Goal: Task Accomplishment & Management: Complete application form

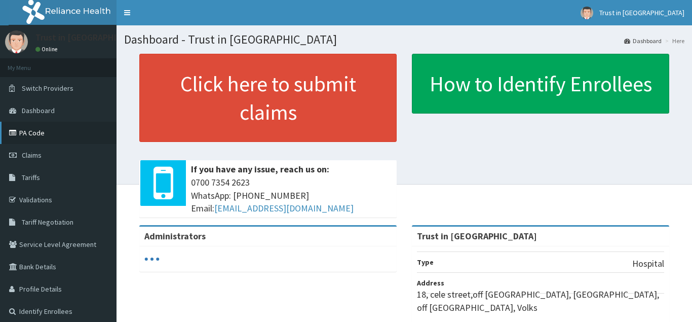
click at [40, 133] on link "PA Code" at bounding box center [58, 133] width 117 height 22
click at [44, 136] on link "PA Code" at bounding box center [58, 133] width 117 height 22
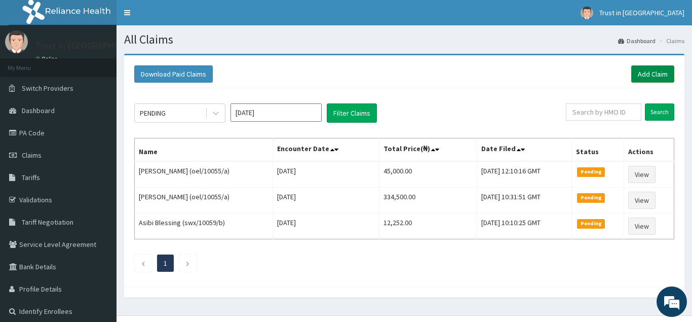
click at [647, 66] on link "Add Claim" at bounding box center [652, 73] width 43 height 17
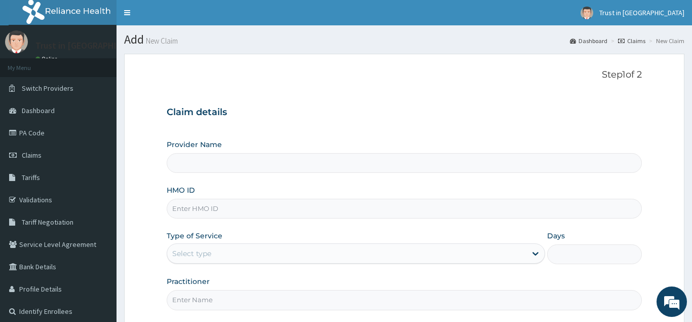
type input "Trust in [GEOGRAPHIC_DATA]"
click at [206, 209] on input "HMO ID" at bounding box center [404, 209] width 475 height 20
type input "lpd/10013/e"
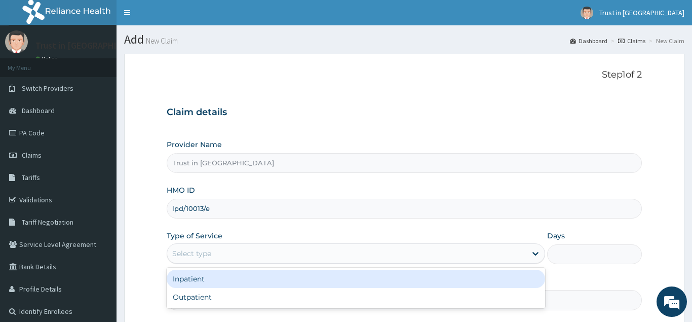
click at [191, 250] on div "Select type" at bounding box center [191, 253] width 39 height 10
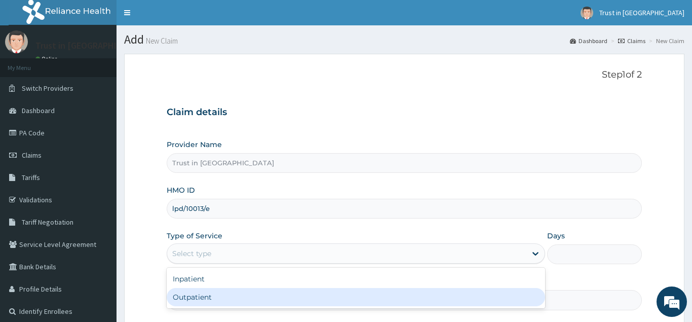
click at [193, 290] on div "Outpatient" at bounding box center [356, 297] width 379 height 18
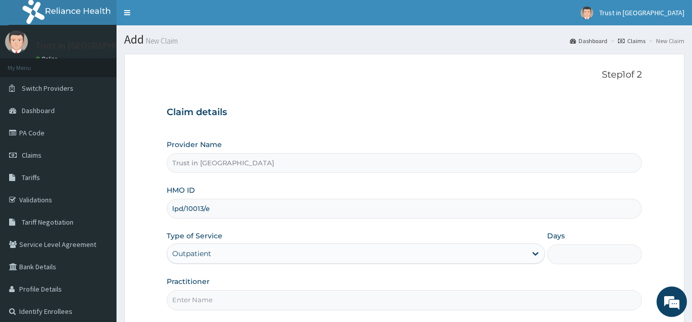
type input "1"
click at [201, 305] on input "Practitioner" at bounding box center [404, 300] width 475 height 20
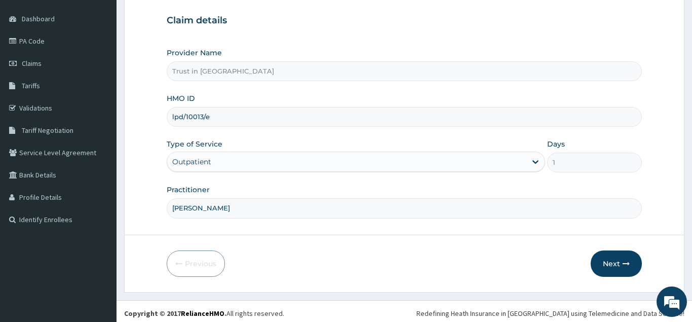
scroll to position [96, 0]
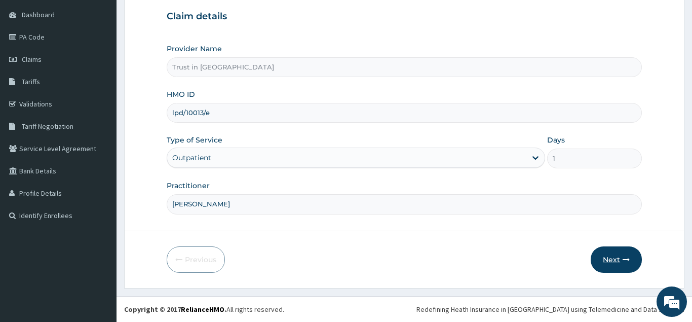
type input "[PERSON_NAME]"
click at [612, 259] on button "Next" at bounding box center [616, 259] width 51 height 26
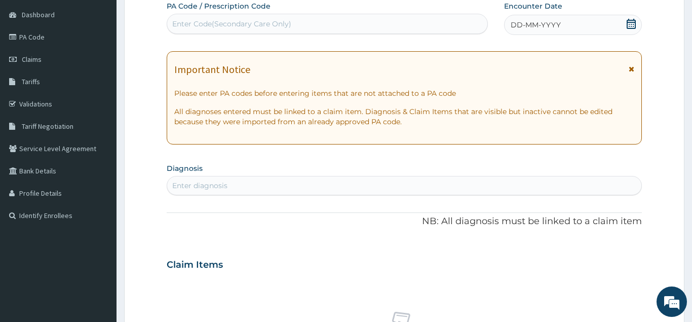
click at [577, 18] on div "DD-MM-YYYY" at bounding box center [573, 25] width 138 height 20
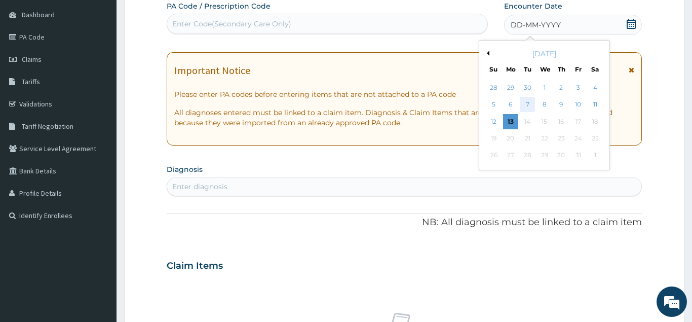
click at [526, 104] on div "7" at bounding box center [527, 104] width 15 height 15
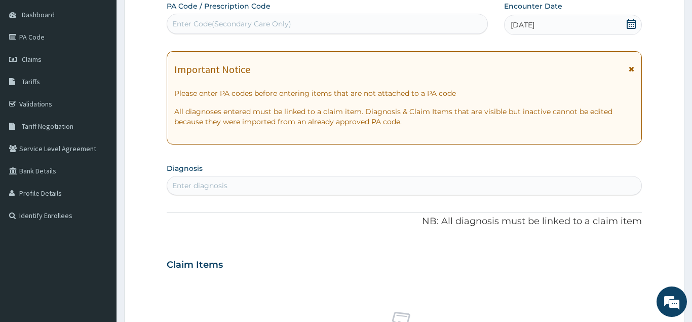
click at [219, 179] on div "Enter diagnosis" at bounding box center [404, 185] width 474 height 16
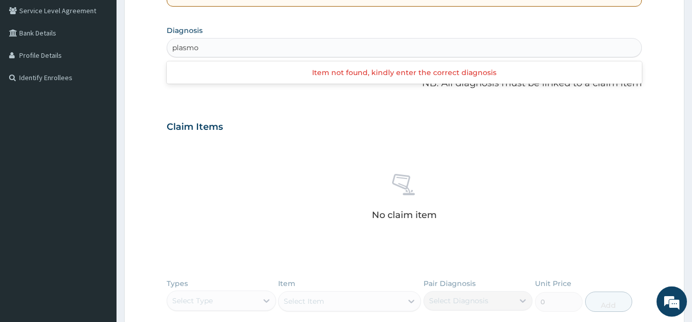
scroll to position [219, 0]
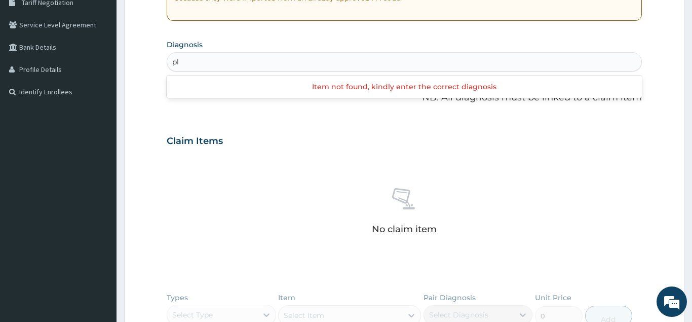
type input "p"
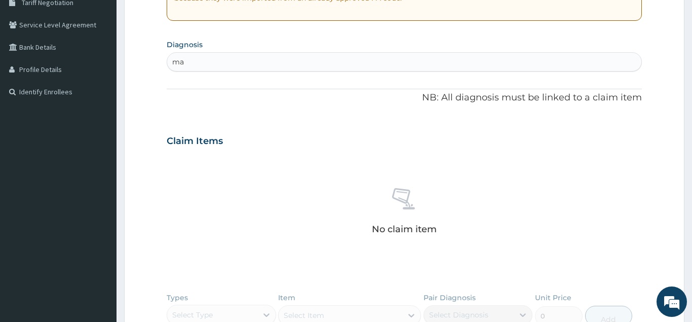
type input "m"
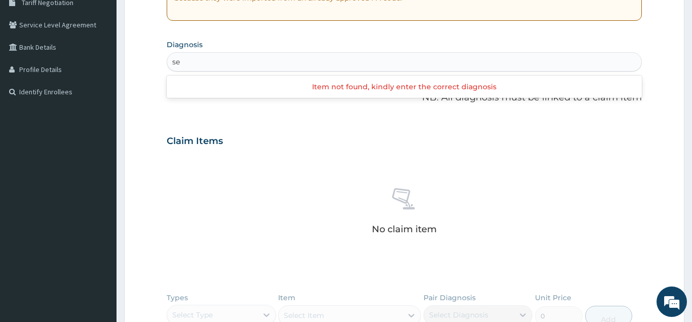
type input "s"
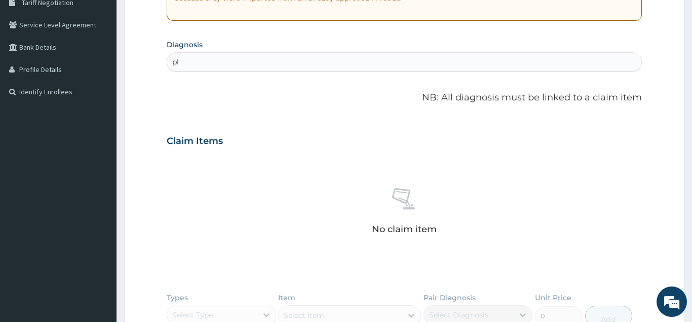
type input "p"
type input "b"
type input "m"
type input "p"
type input "m"
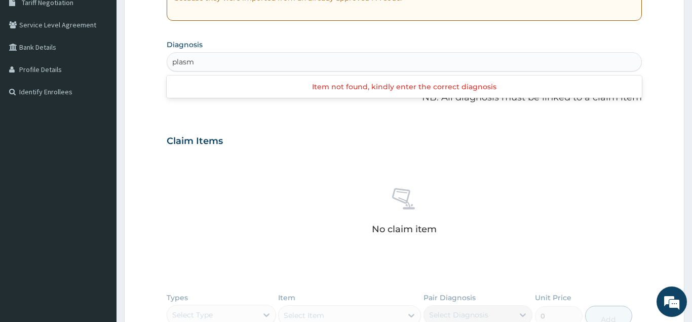
type input "plasm"
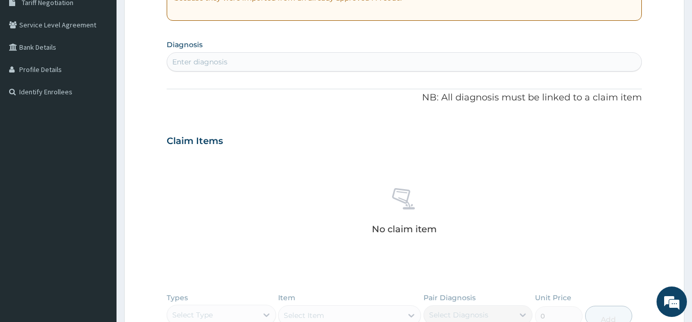
scroll to position [0, 0]
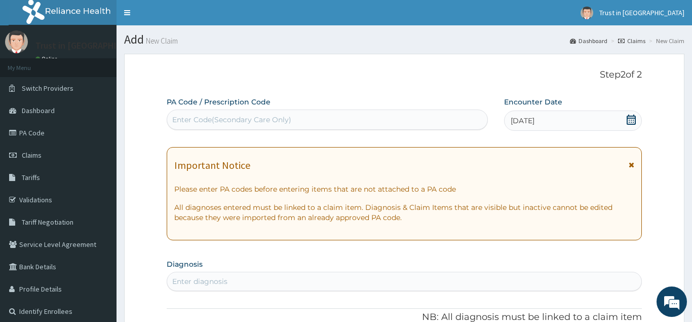
click at [334, 118] on div "Enter Code(Secondary Care Only)" at bounding box center [327, 119] width 320 height 16
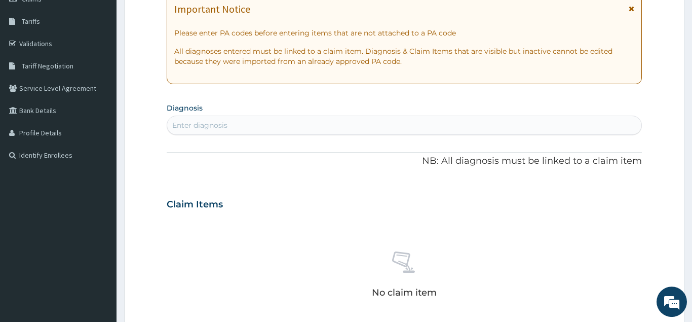
scroll to position [181, 0]
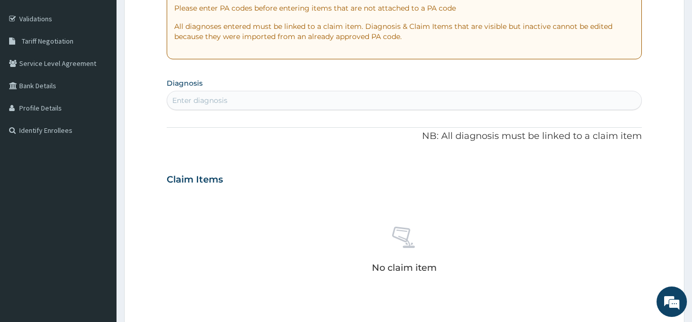
click at [303, 99] on div "Enter diagnosis" at bounding box center [404, 100] width 474 height 16
type input "m"
type input "5"
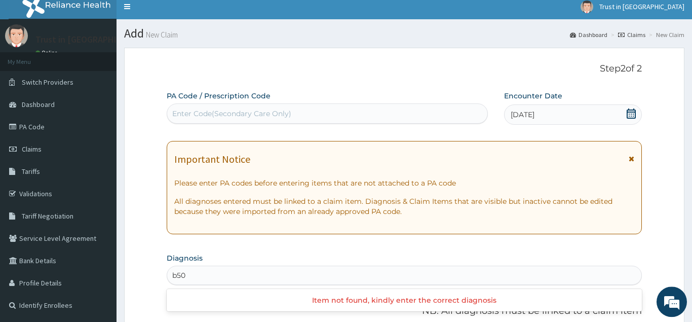
scroll to position [0, 0]
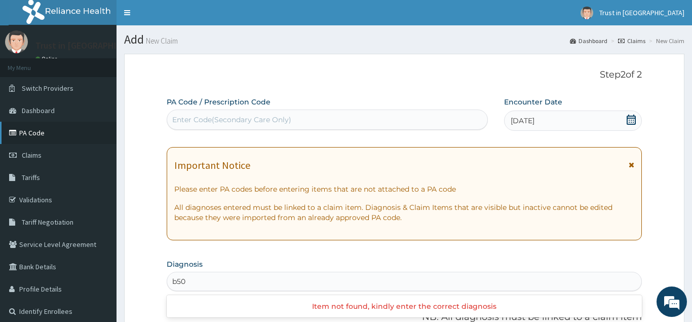
type input "b50"
click at [23, 135] on link "PA Code" at bounding box center [58, 133] width 117 height 22
